Goal: Task Accomplishment & Management: Use online tool/utility

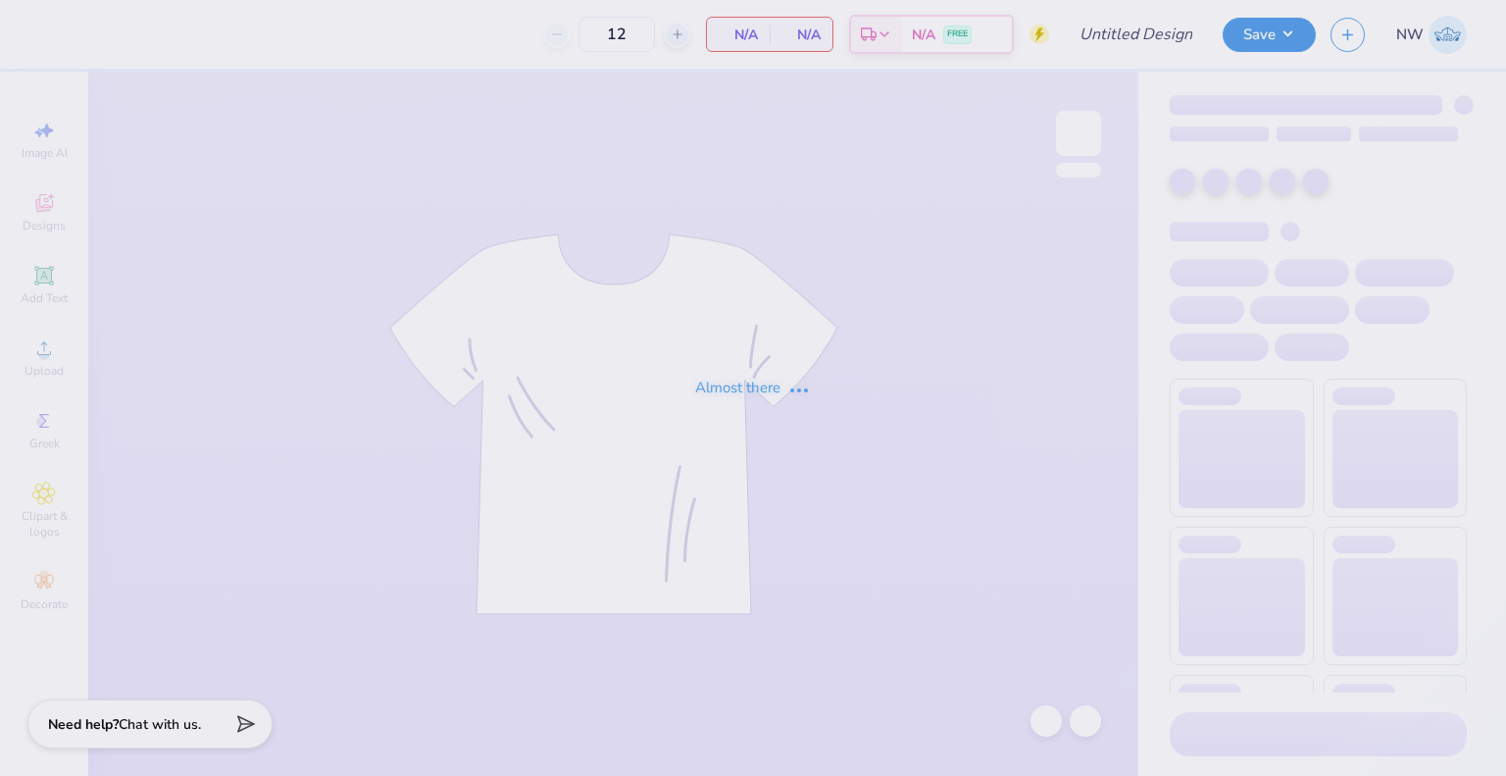
type input "Domain Housing Fair 25"
type input "36"
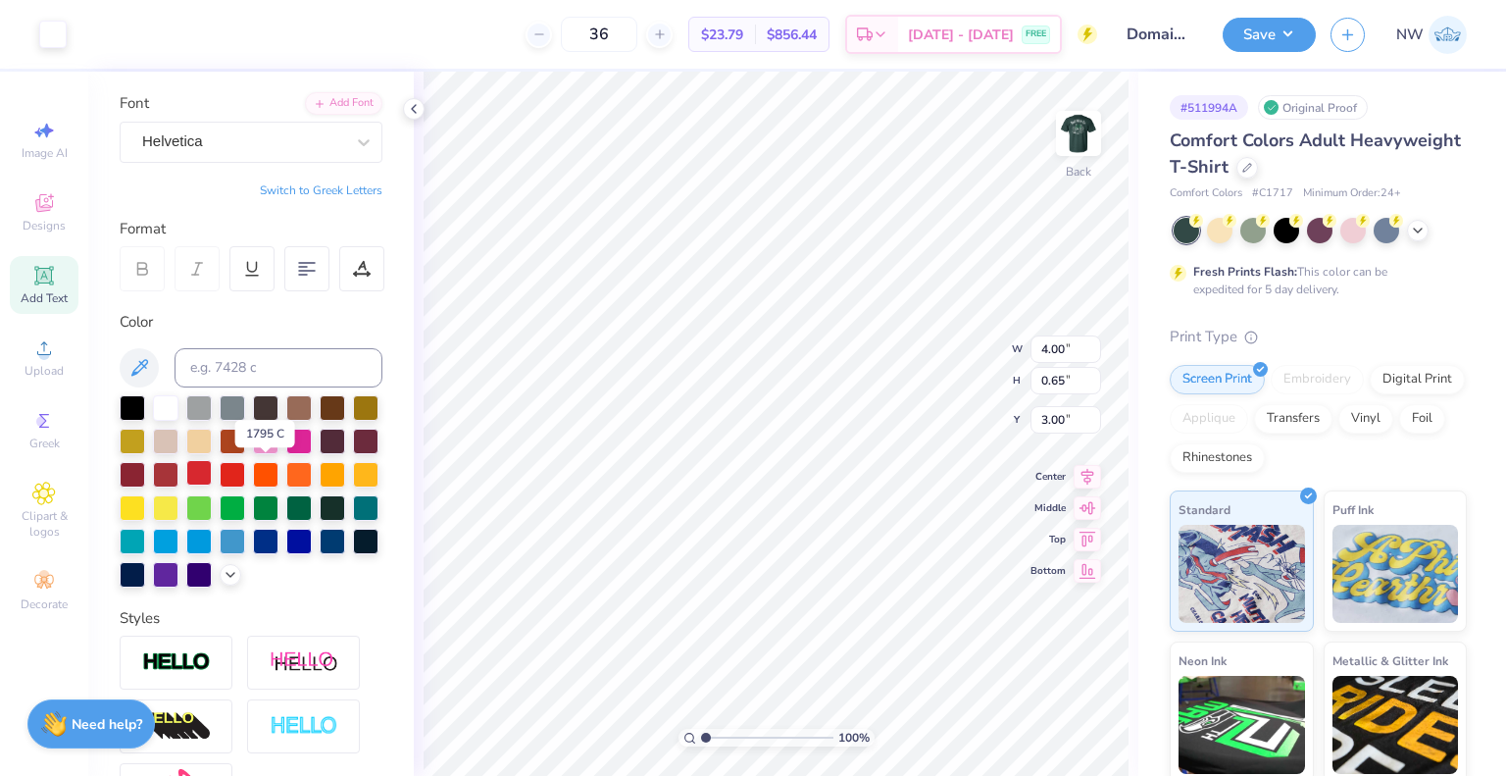
scroll to position [133, 0]
click at [178, 434] on div at bounding box center [165, 439] width 25 height 25
click at [178, 433] on div at bounding box center [165, 439] width 25 height 25
click at [1043, 723] on icon at bounding box center [1047, 721] width 20 height 20
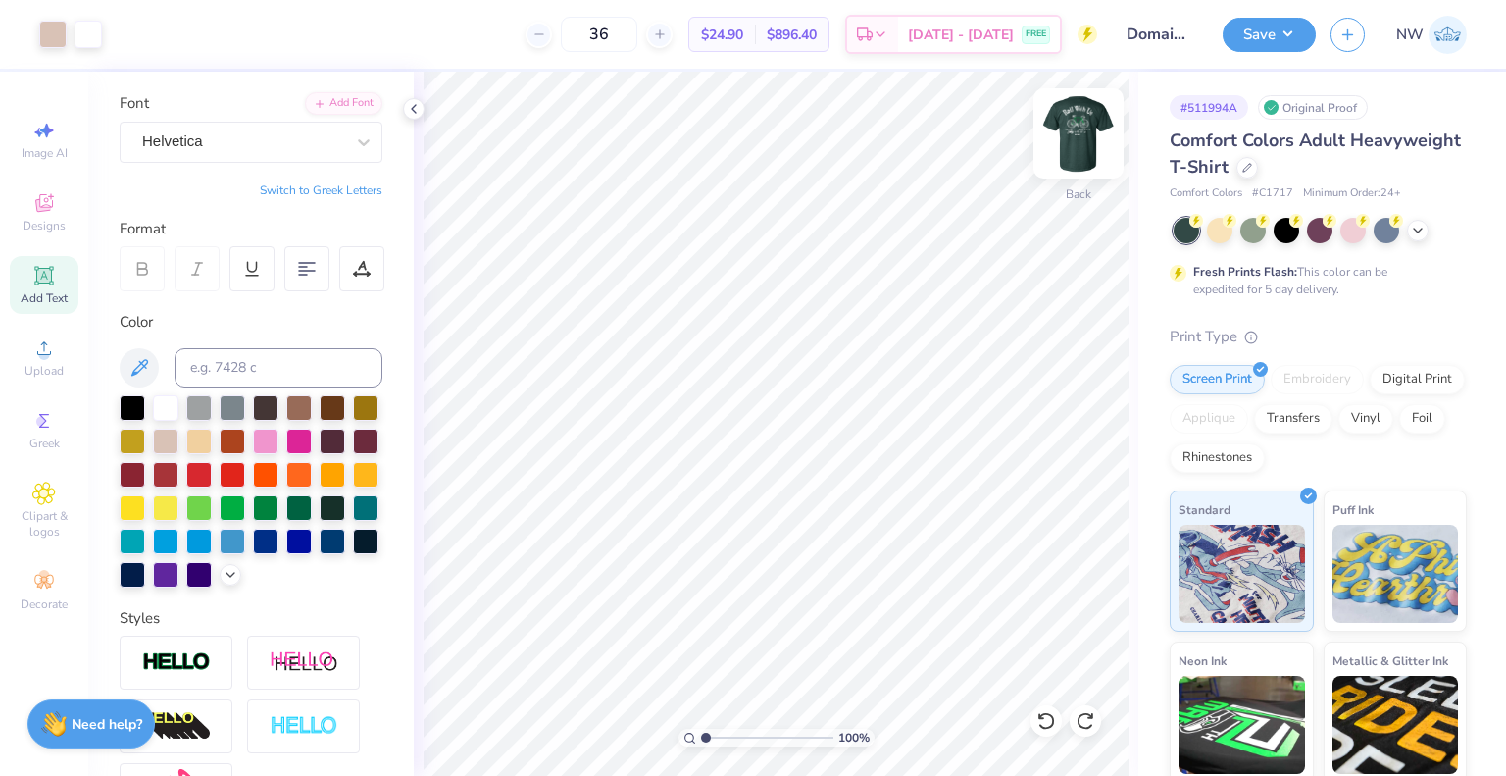
click at [1075, 128] on img at bounding box center [1079, 133] width 78 height 78
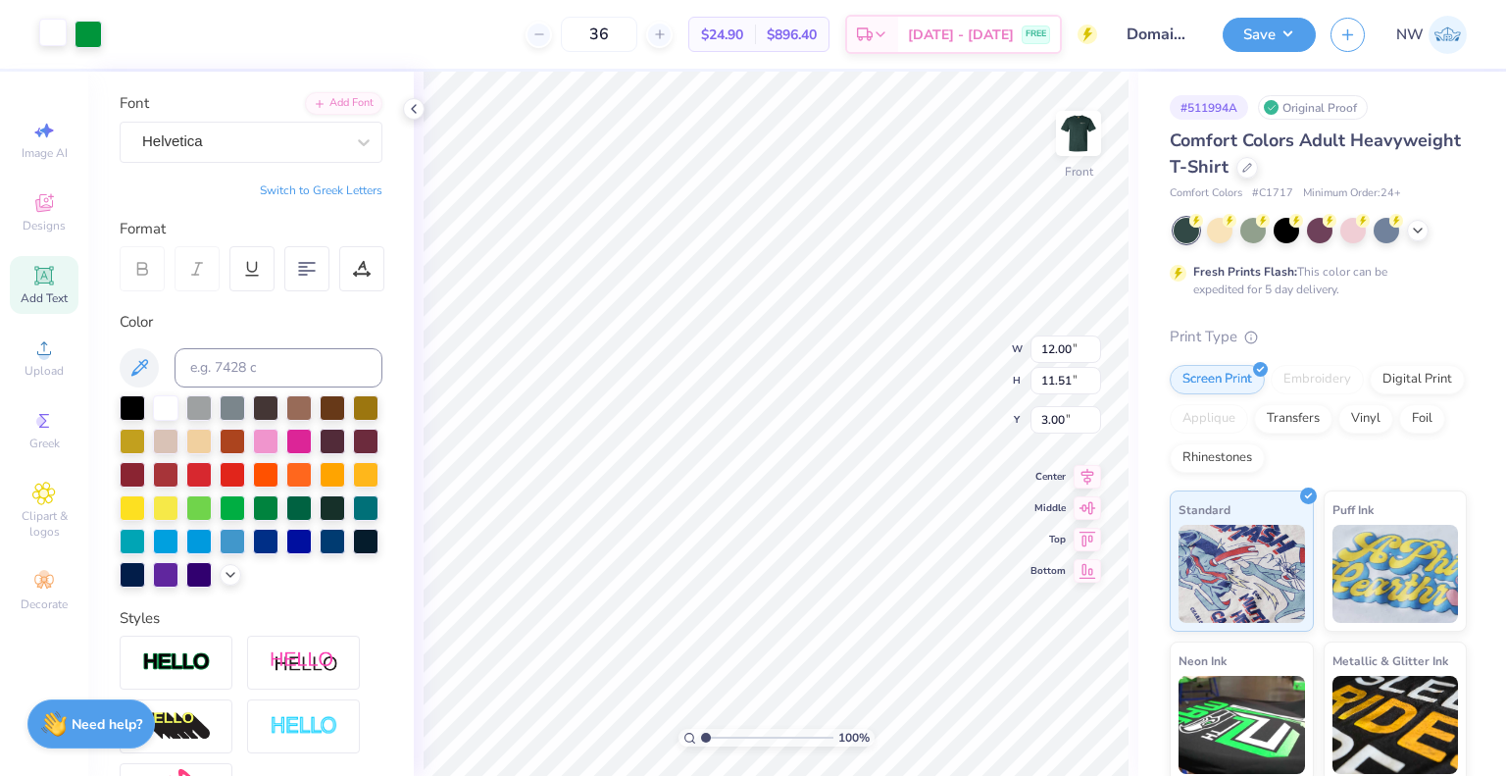
click at [49, 38] on div at bounding box center [52, 32] width 27 height 27
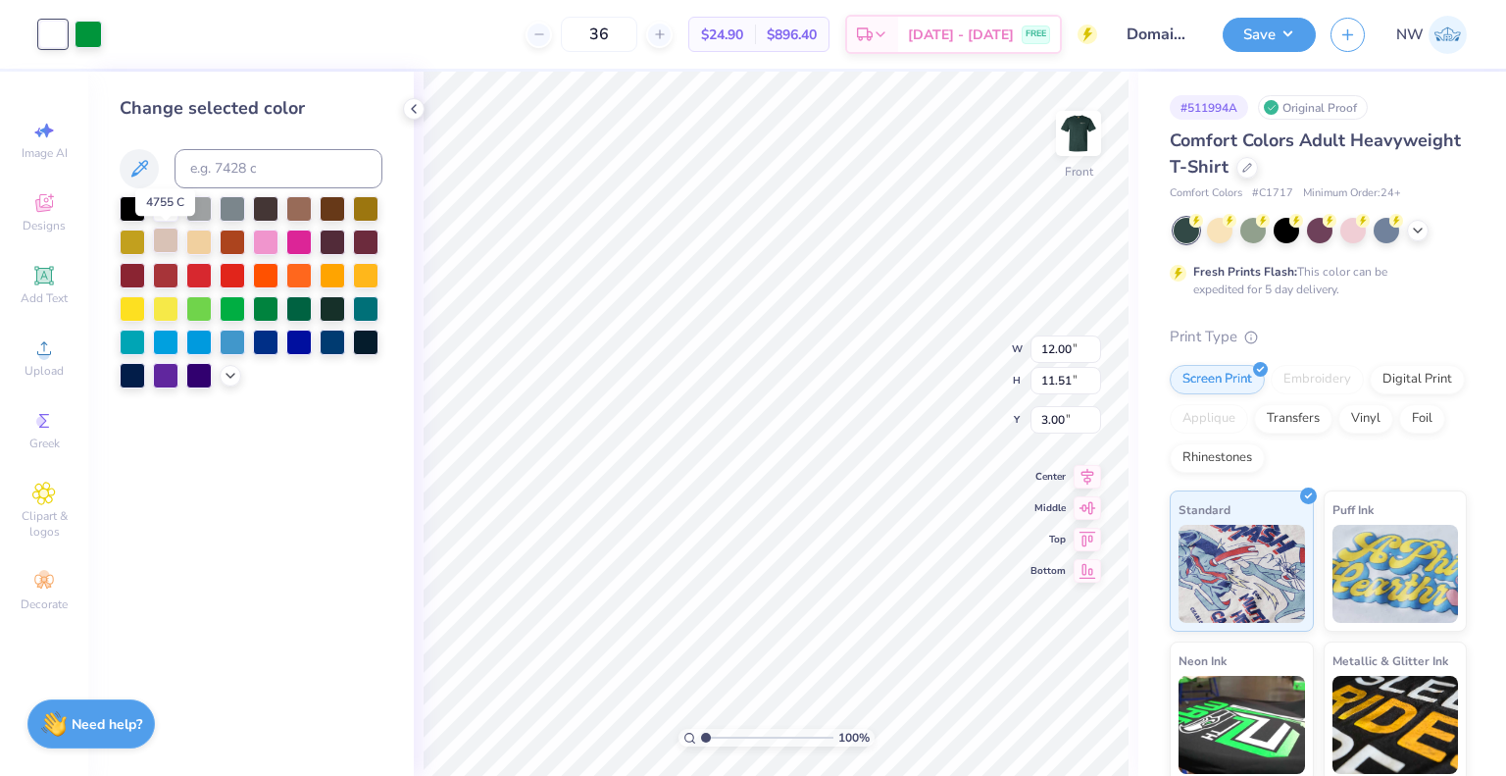
click at [165, 241] on div at bounding box center [165, 240] width 25 height 25
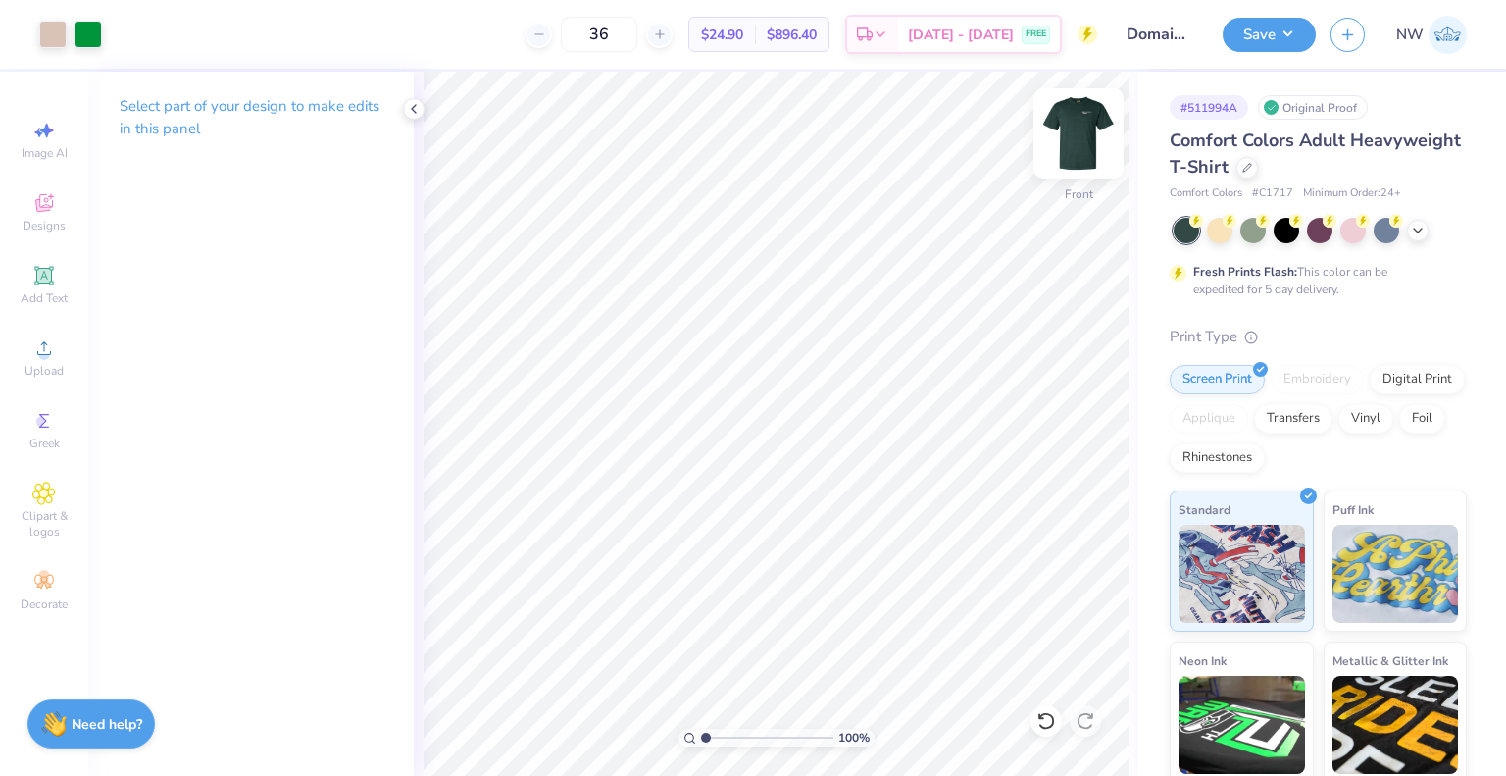
click at [1079, 112] on img at bounding box center [1079, 133] width 78 height 78
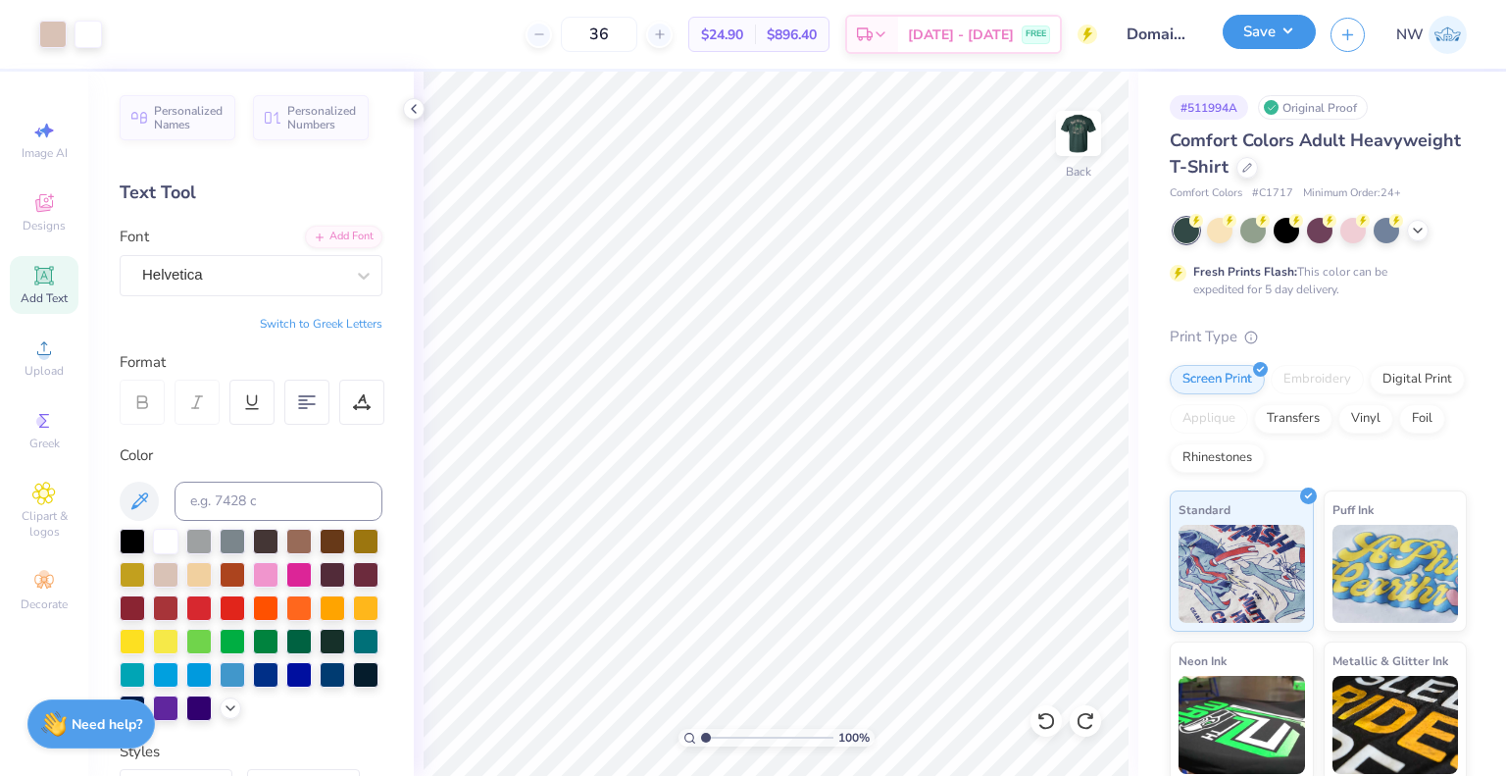
click at [1297, 38] on button "Save" at bounding box center [1269, 32] width 93 height 34
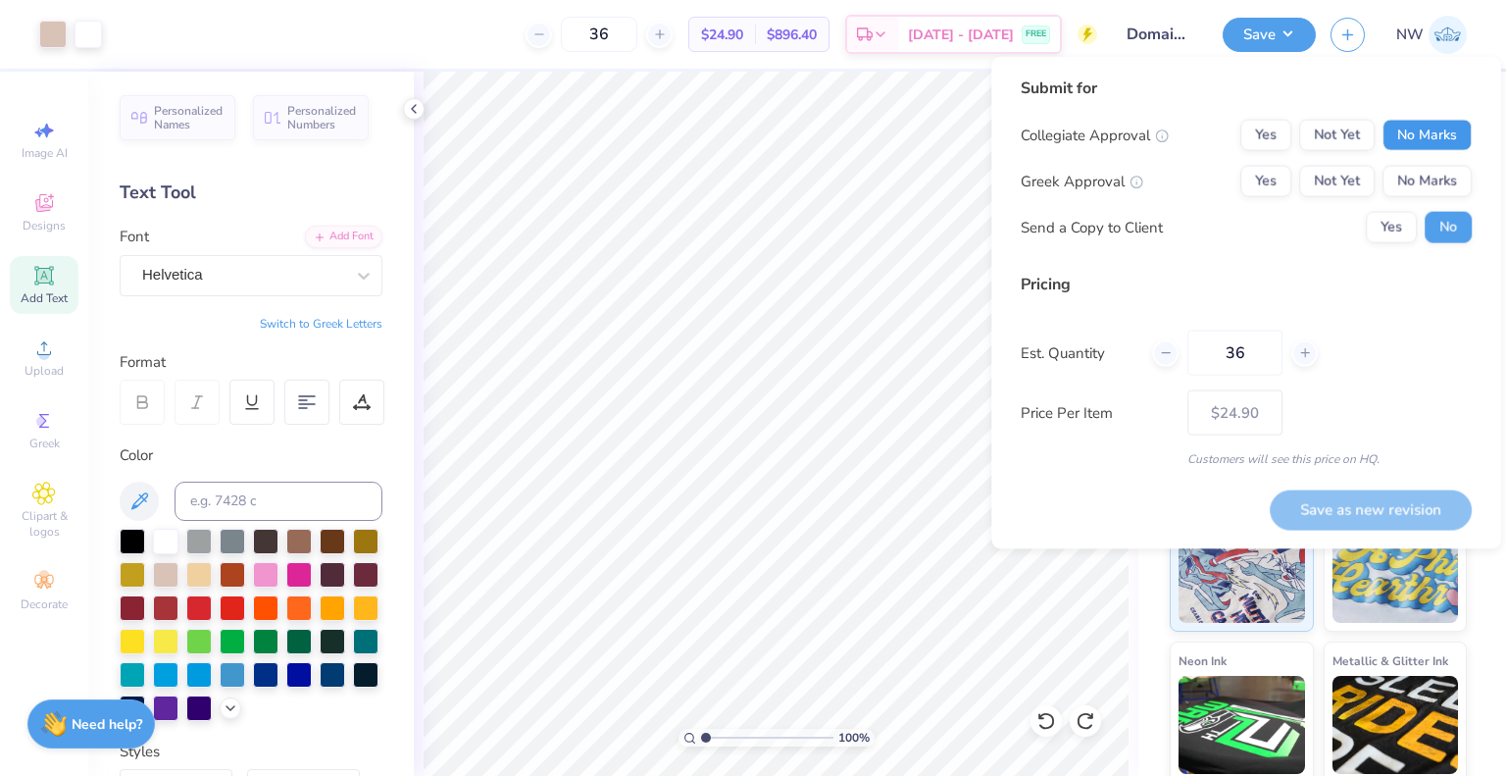
click at [1437, 128] on button "No Marks" at bounding box center [1427, 135] width 89 height 31
click at [1254, 181] on button "Yes" at bounding box center [1266, 181] width 51 height 31
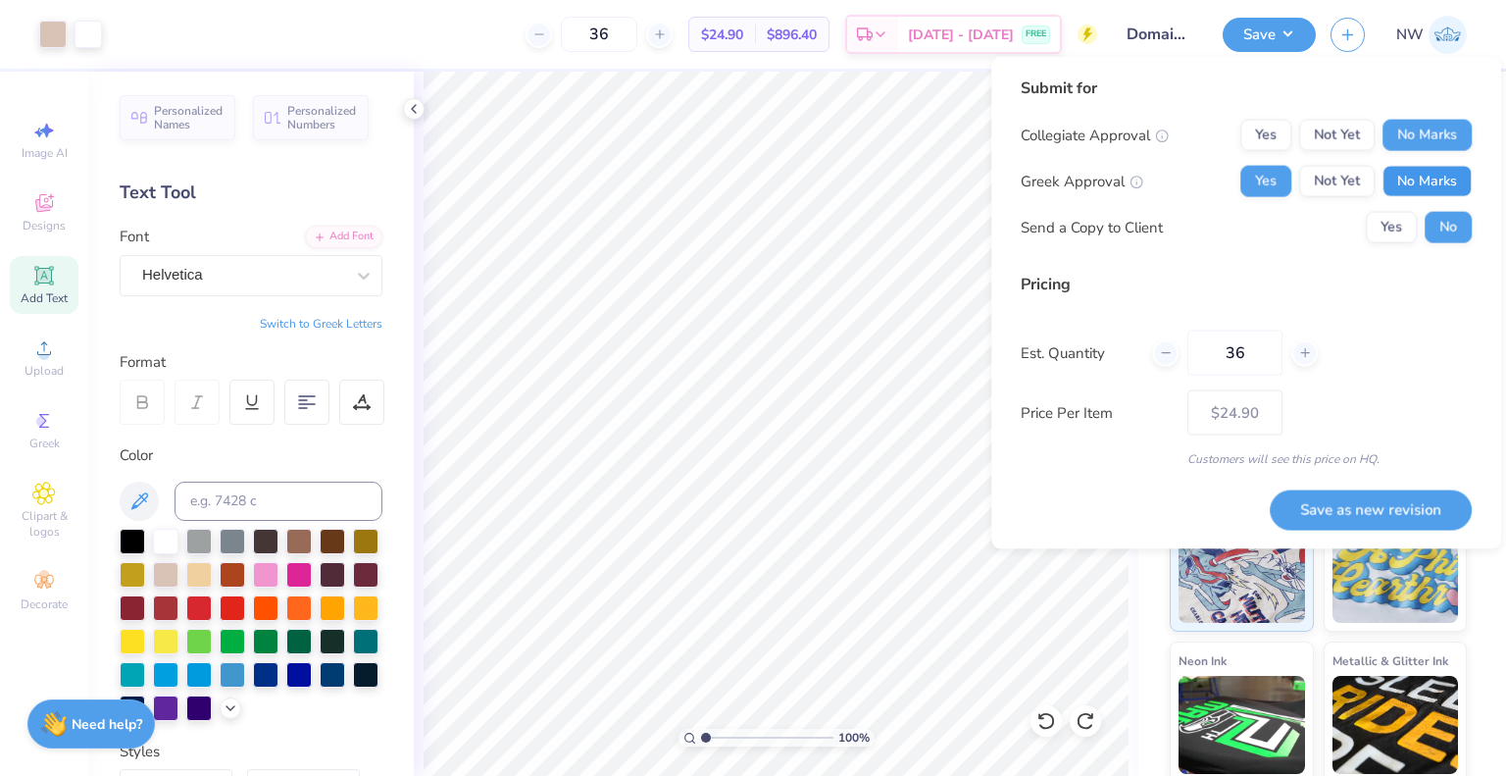
click at [1403, 178] on button "No Marks" at bounding box center [1427, 181] width 89 height 31
click at [1381, 505] on button "Save as new revision" at bounding box center [1371, 508] width 202 height 39
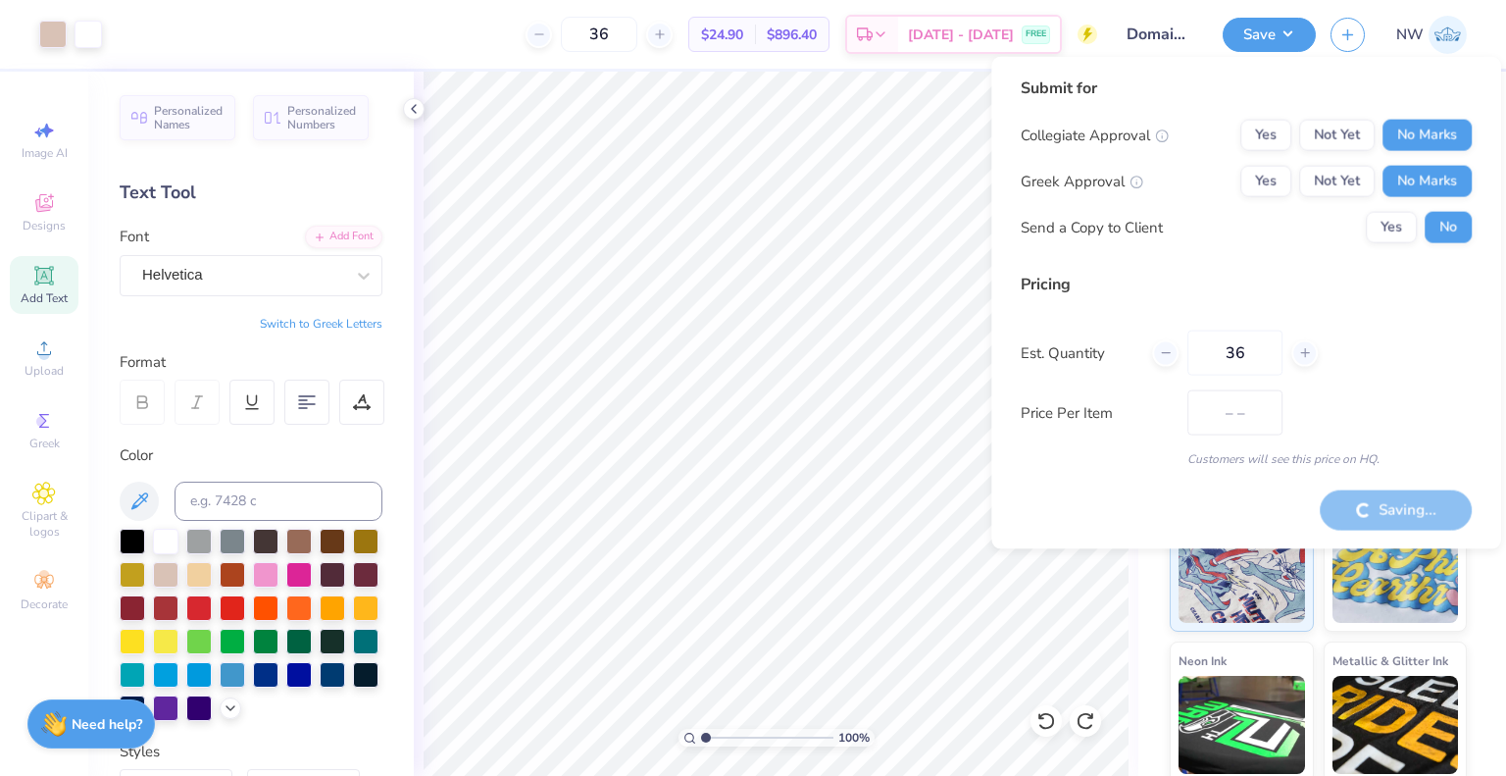
type input "$24.90"
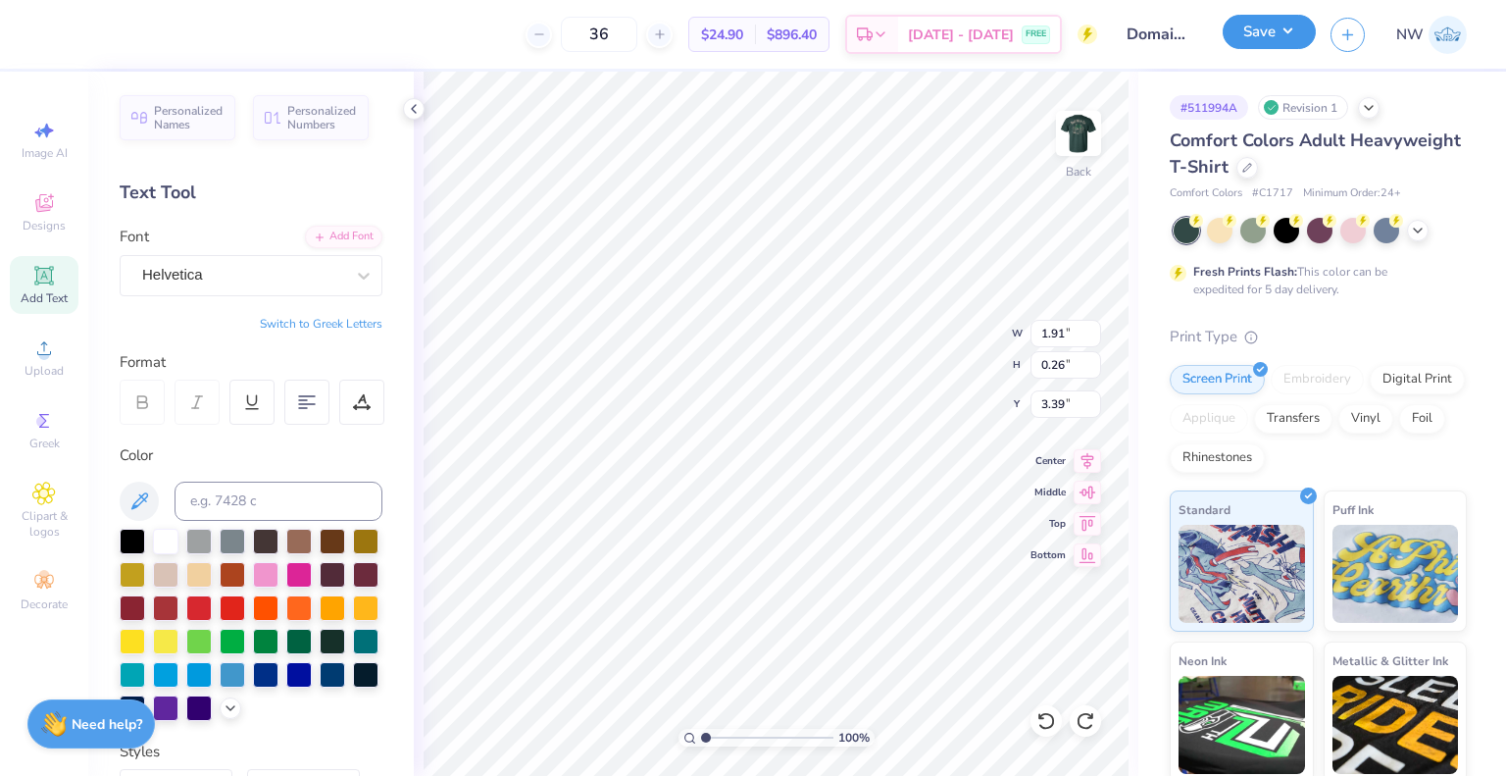
click at [1298, 38] on button "Save" at bounding box center [1269, 32] width 93 height 34
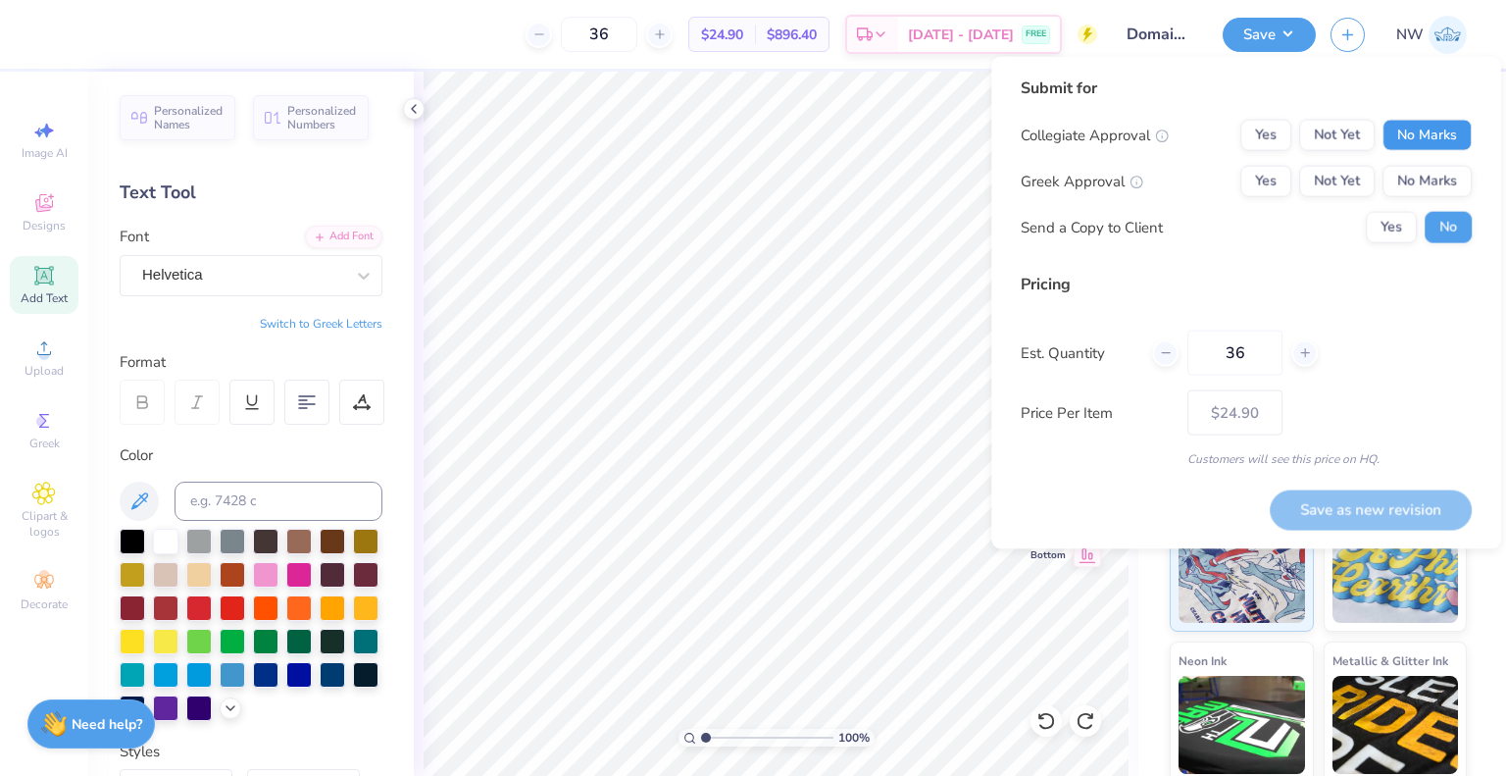
click at [1413, 133] on button "No Marks" at bounding box center [1427, 135] width 89 height 31
click at [1425, 163] on div "Collegiate Approval Yes Not Yet No Marks Greek Approval Yes Not Yet No Marks Se…" at bounding box center [1246, 182] width 451 height 124
click at [1428, 179] on button "No Marks" at bounding box center [1427, 181] width 89 height 31
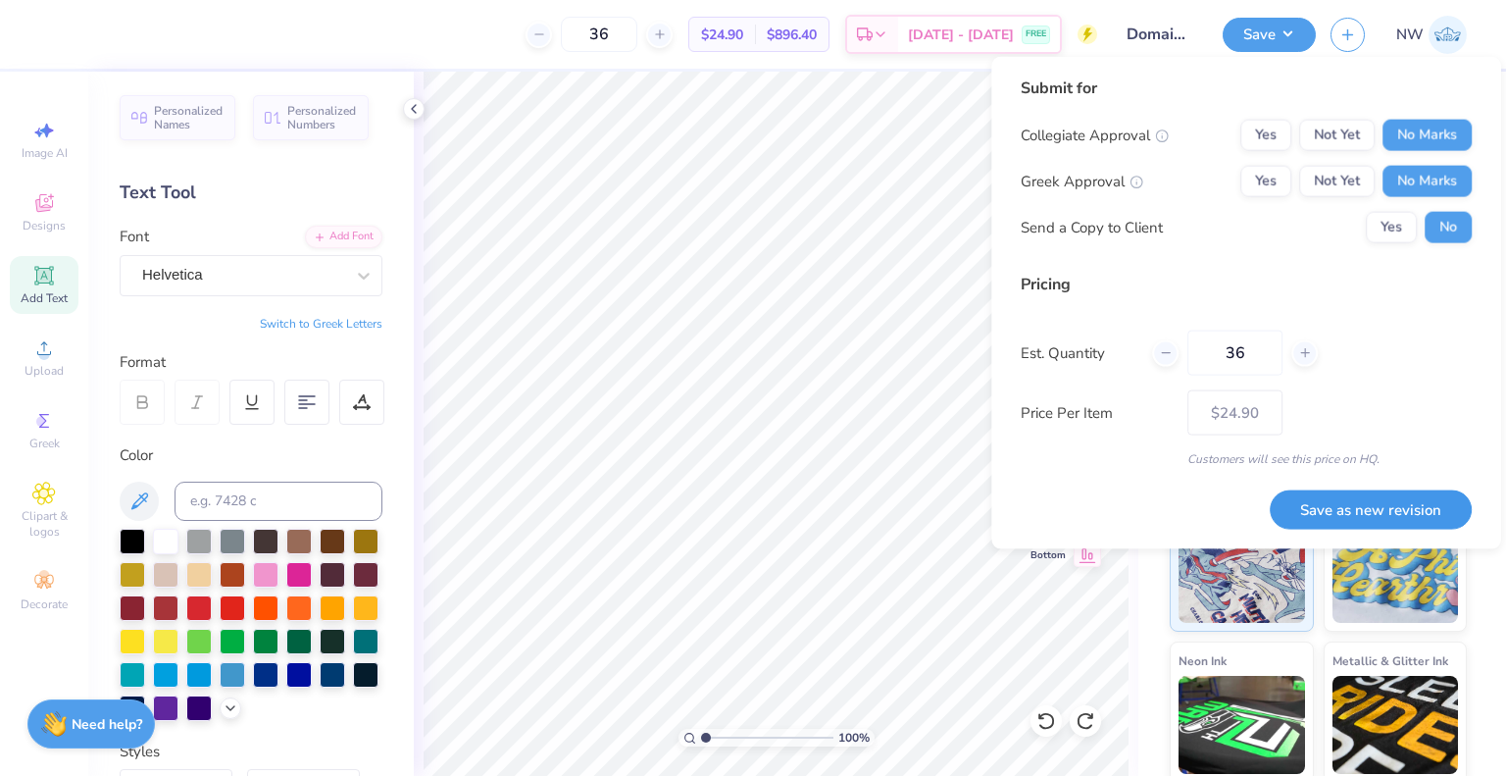
click at [1418, 518] on button "Save as new revision" at bounding box center [1371, 508] width 202 height 39
type input "$24.90"
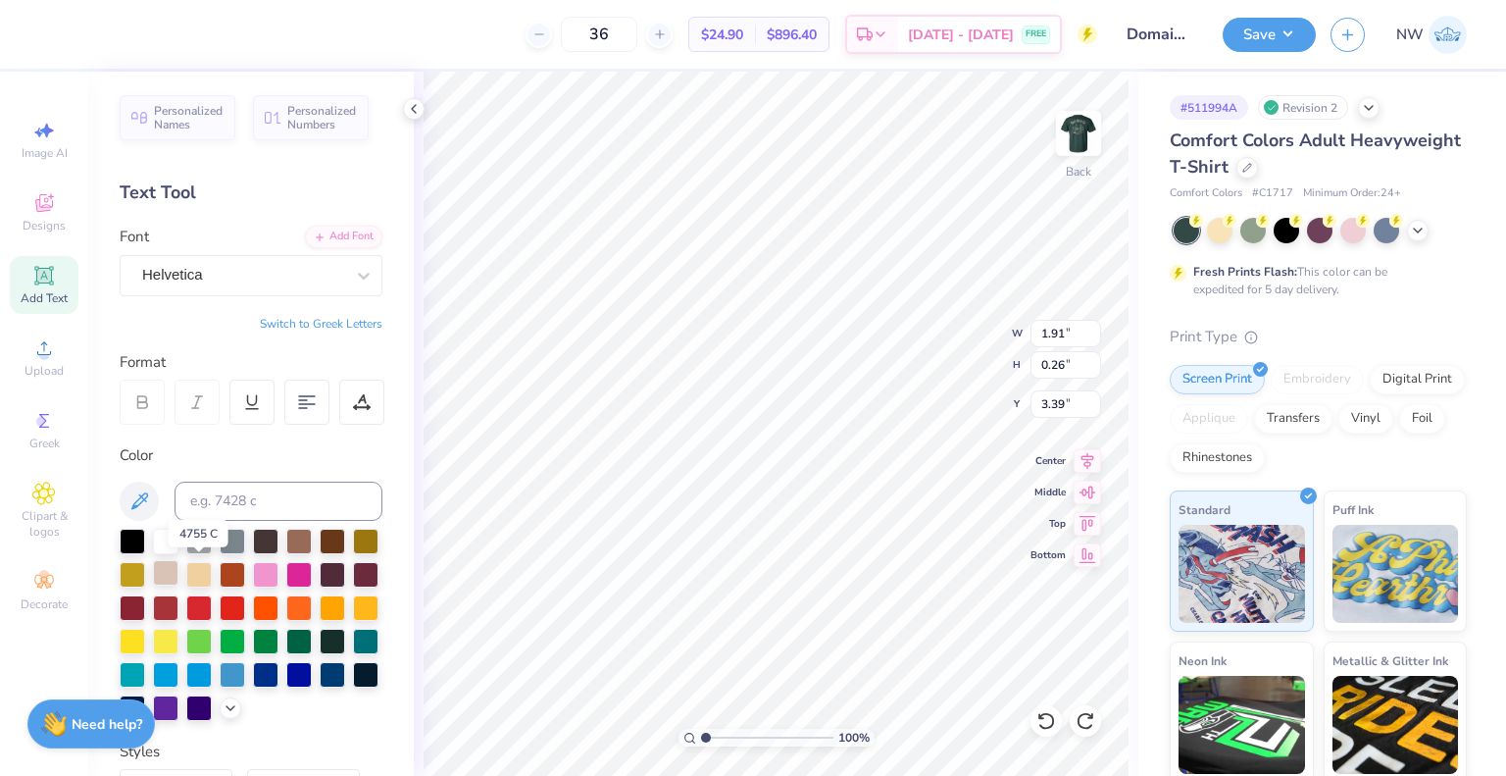
click at [178, 580] on div at bounding box center [165, 572] width 25 height 25
click at [1255, 31] on button "Save" at bounding box center [1269, 32] width 93 height 34
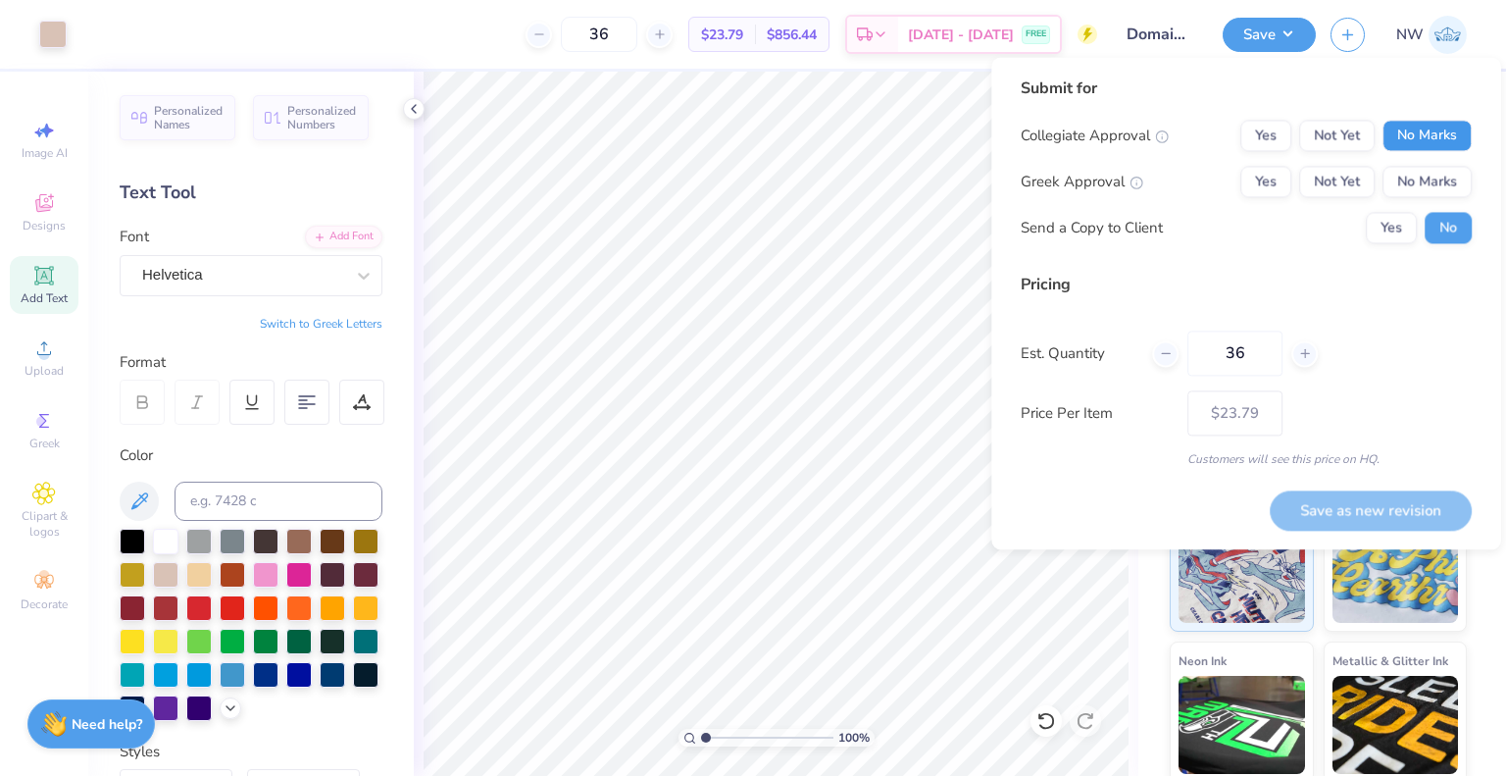
click at [1422, 139] on button "No Marks" at bounding box center [1427, 135] width 89 height 31
click at [1423, 174] on button "No Marks" at bounding box center [1427, 181] width 89 height 31
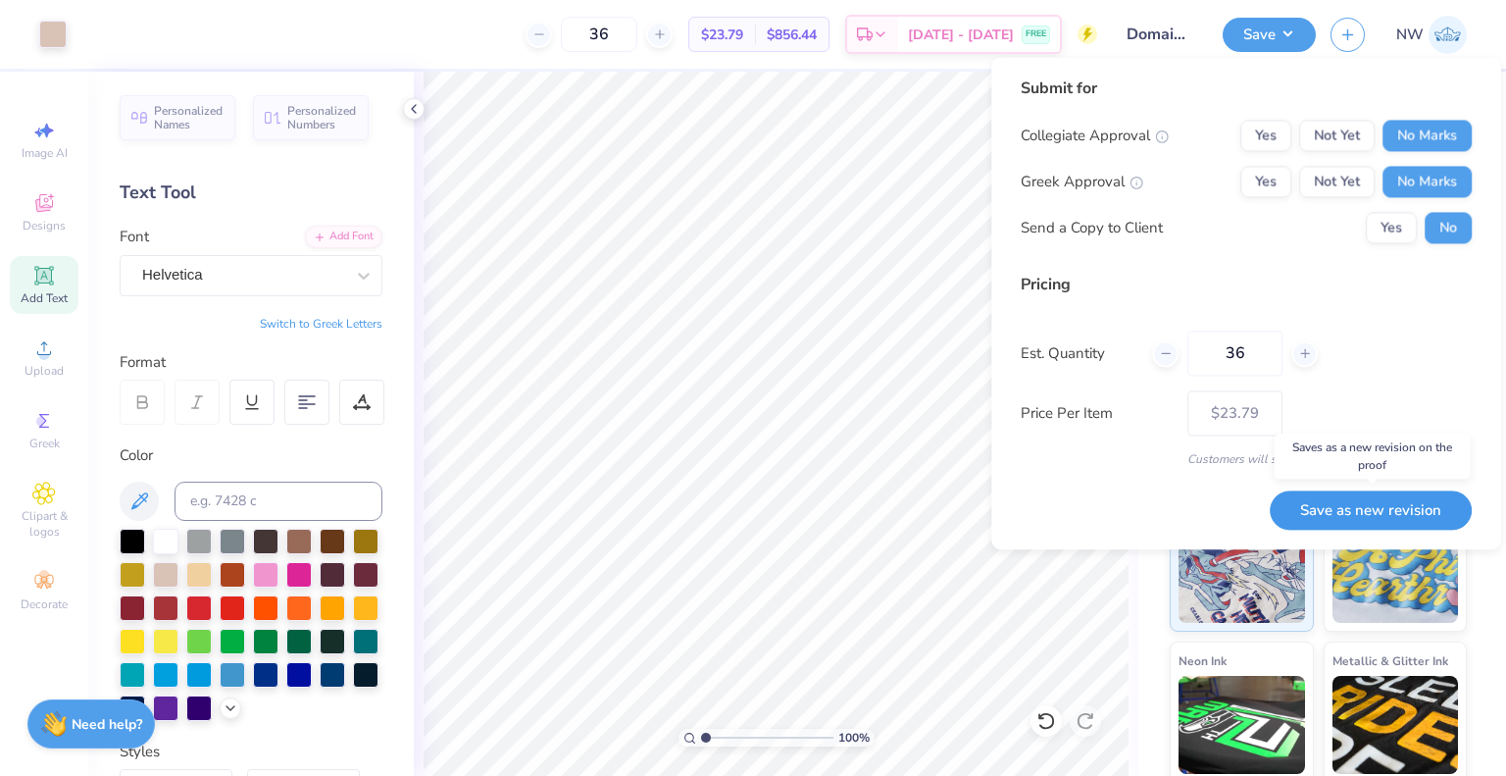
click at [1400, 505] on button "Save as new revision" at bounding box center [1371, 510] width 202 height 40
type input "$23.79"
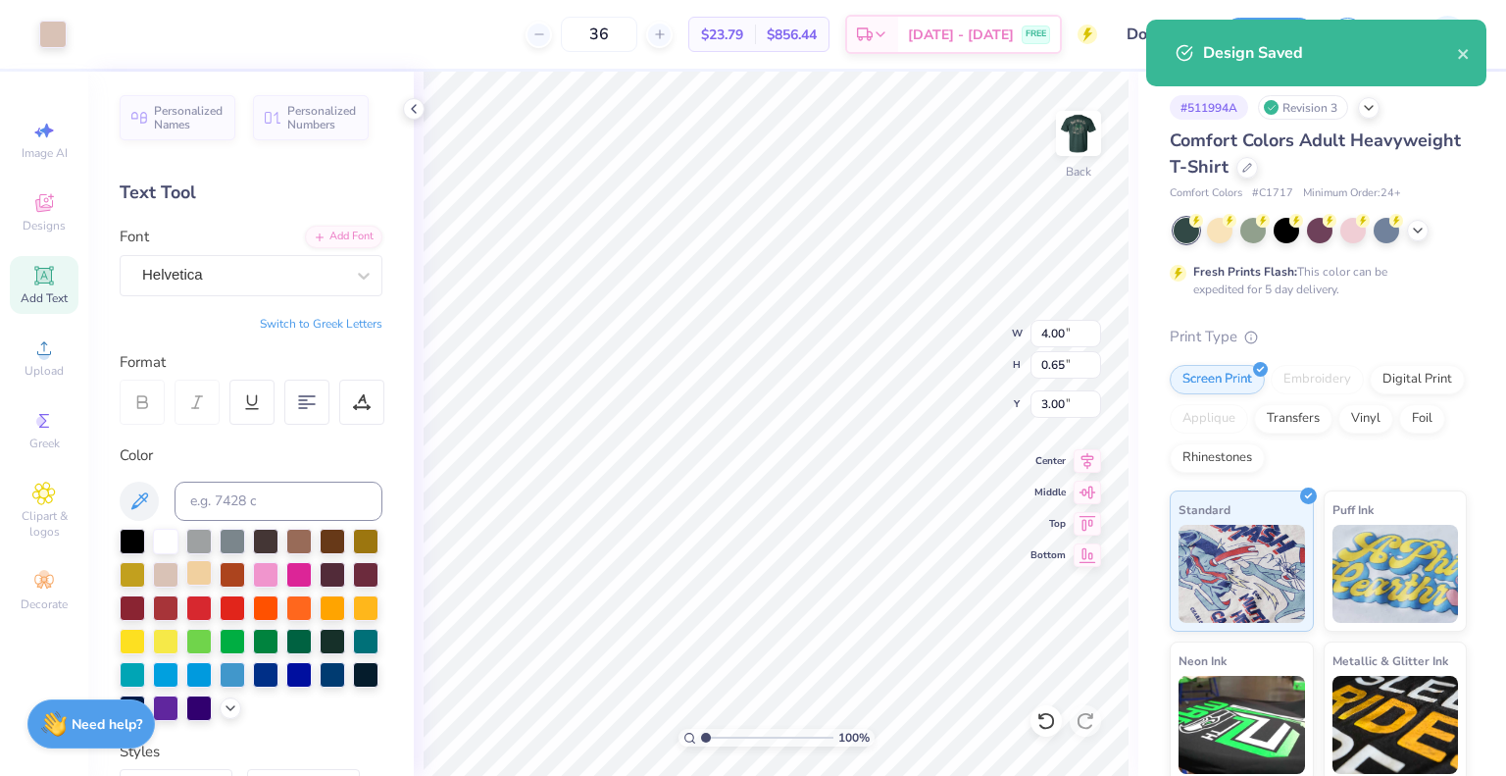
click at [212, 572] on div at bounding box center [198, 572] width 25 height 25
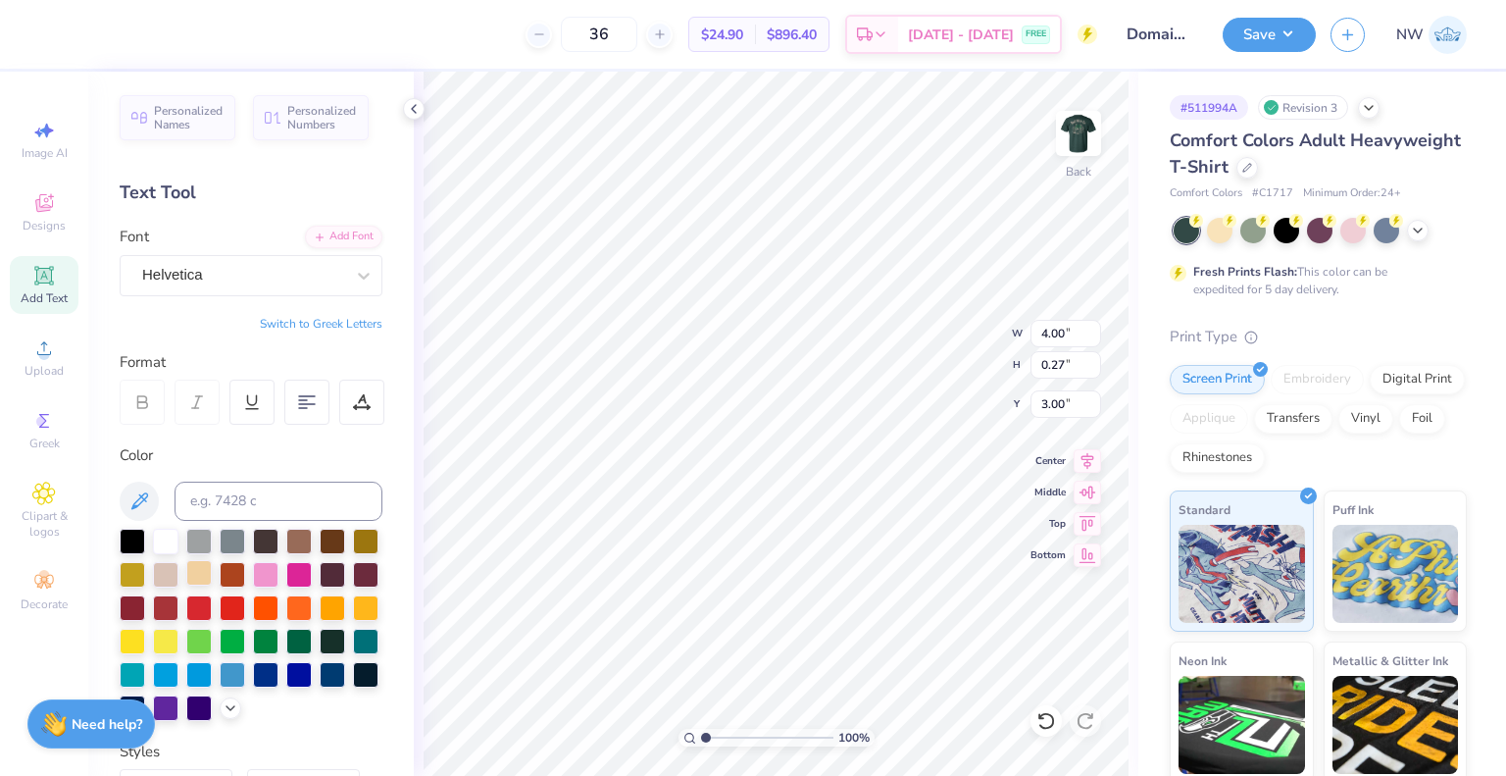
click at [212, 578] on div at bounding box center [198, 572] width 25 height 25
click at [1087, 125] on img at bounding box center [1079, 133] width 78 height 78
click at [59, 29] on div at bounding box center [52, 32] width 27 height 27
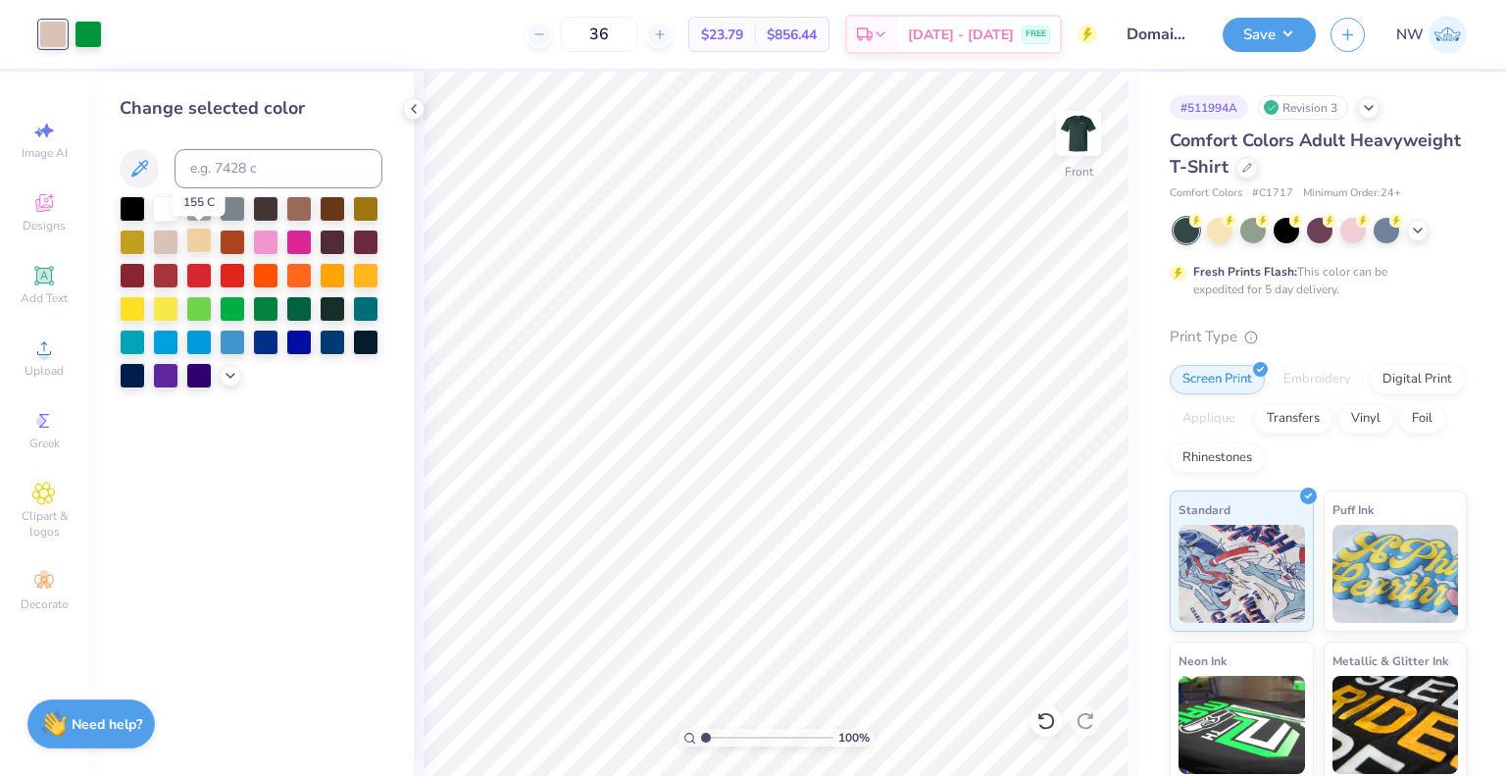
click at [200, 236] on div at bounding box center [198, 240] width 25 height 25
